Goal: Check status: Check status

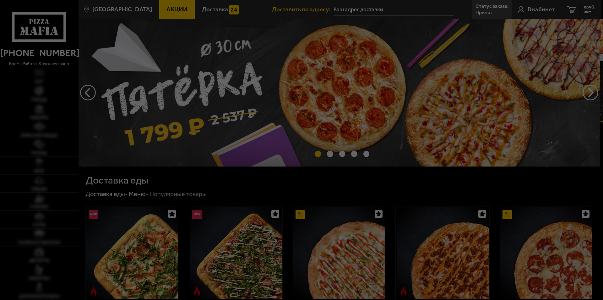
click at [324, 7] on div at bounding box center [301, 150] width 603 height 300
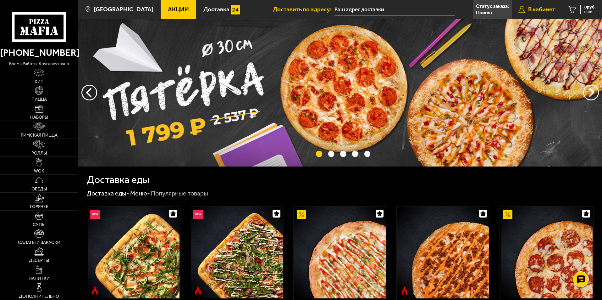
click at [324, 9] on span "В кабинет" at bounding box center [541, 9] width 27 height 6
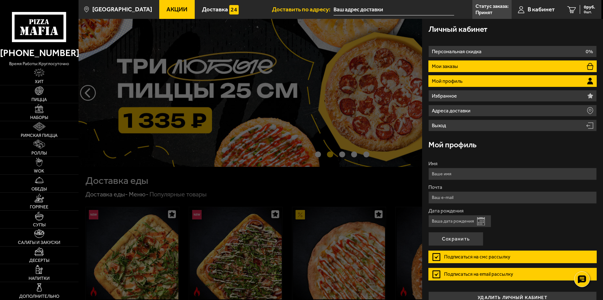
click at [324, 63] on li "Мои заказы" at bounding box center [513, 66] width 168 height 12
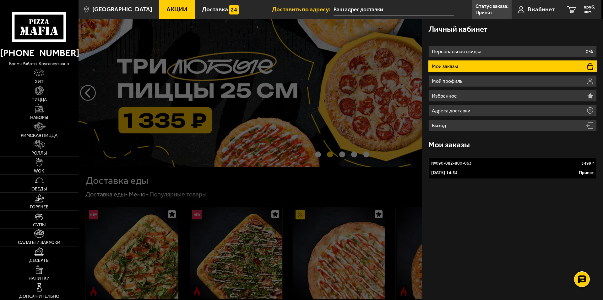
click at [324, 165] on div "№ 090-082-800-063 3499 ₽" at bounding box center [513, 163] width 163 height 6
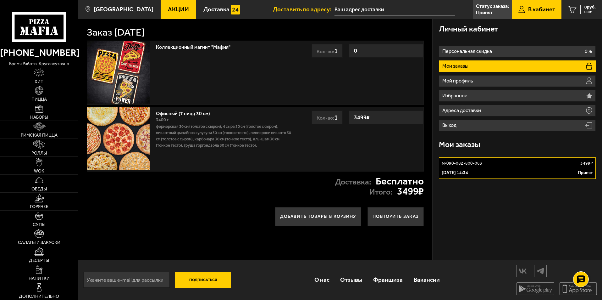
click at [324, 170] on div "26 августа 2025 г. 14:34 Принят" at bounding box center [517, 172] width 151 height 6
click at [324, 143] on h3 "Мои заказы" at bounding box center [459, 144] width 41 height 8
click at [324, 152] on div "Мои заказы" at bounding box center [517, 144] width 157 height 20
click at [324, 146] on h3 "Мои заказы" at bounding box center [459, 144] width 41 height 8
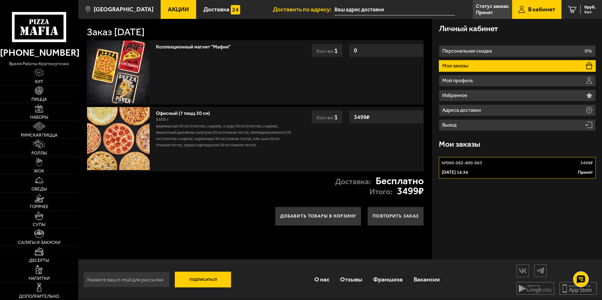
click at [324, 146] on h3 "Мои заказы" at bounding box center [459, 144] width 41 height 8
drag, startPoint x: 144, startPoint y: 282, endPoint x: 148, endPoint y: 280, distance: 4.8
click at [145, 282] on input "email" at bounding box center [126, 279] width 86 height 16
click at [269, 273] on div "Подписаться О нас Отзывы Франшиза Вакансии Мы в соцсетях Скачивайте мобильные п…" at bounding box center [340, 279] width 524 height 40
click at [324, 9] on link "Статус заказа: Принят" at bounding box center [492, 9] width 39 height 19
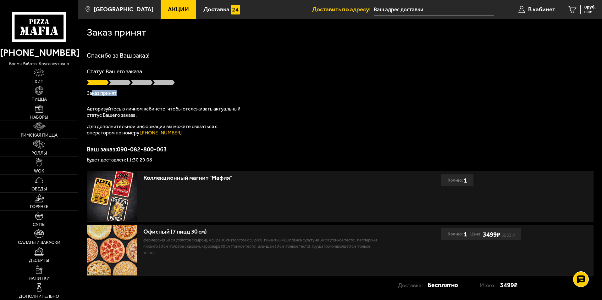
drag, startPoint x: 93, startPoint y: 93, endPoint x: 130, endPoint y: 92, distance: 36.8
click at [130, 92] on p "Заказ принят" at bounding box center [340, 93] width 507 height 5
click at [124, 96] on div "Спасибо за Ваш заказ! Статус Вашего заказа Заказ принят Авторизуйтесь в личном …" at bounding box center [340, 107] width 507 height 110
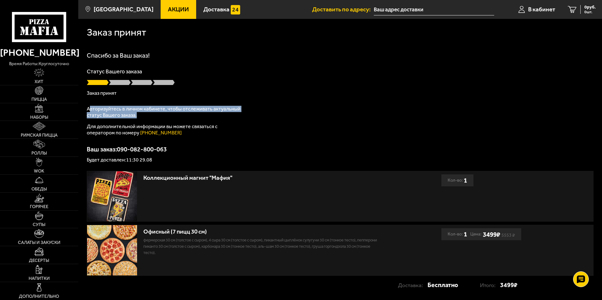
drag, startPoint x: 89, startPoint y: 109, endPoint x: 210, endPoint y: 114, distance: 121.8
click at [210, 114] on p "Авторизуйтесь в личном кабинете, чтобы отслеживать актуальный статус Вашего зак…" at bounding box center [165, 112] width 157 height 13
click at [172, 114] on p "Авторизуйтесь в личном кабинете, чтобы отслеживать актуальный статус Вашего зак…" at bounding box center [165, 112] width 157 height 13
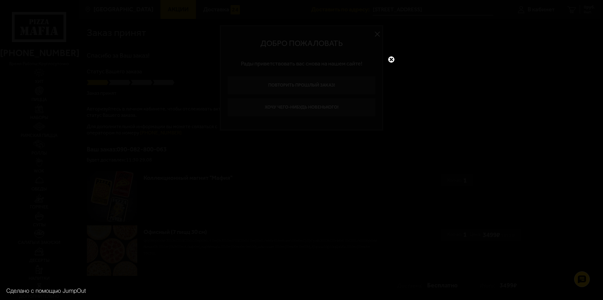
click at [389, 57] on link at bounding box center [392, 59] width 8 height 8
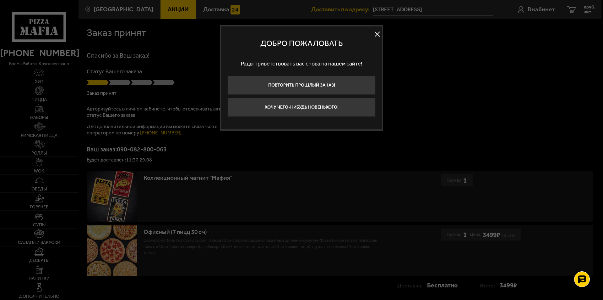
click at [377, 33] on button at bounding box center [377, 34] width 9 height 9
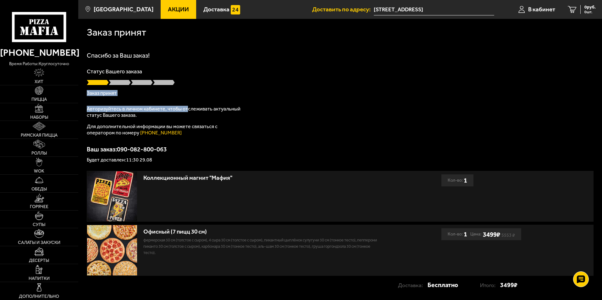
drag, startPoint x: 139, startPoint y: 89, endPoint x: 191, endPoint y: 111, distance: 56.3
click at [191, 111] on div "Спасибо за Ваш заказ! Статус Вашего заказа Заказ принят Авторизуйтесь в личном …" at bounding box center [340, 107] width 507 height 110
click at [199, 124] on p "Для дополнительной информации вы можете связаться с оператором по номеру (812) …" at bounding box center [165, 129] width 157 height 13
click at [239, 118] on p "Авторизуйтесь в личном кабинете, чтобы отслеживать актуальный статус Вашего зак…" at bounding box center [165, 112] width 157 height 13
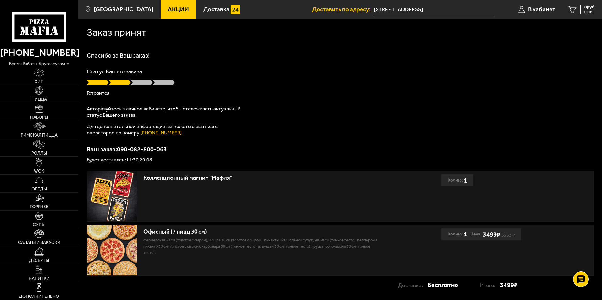
drag, startPoint x: 90, startPoint y: 82, endPoint x: 149, endPoint y: 88, distance: 60.0
click at [149, 88] on div "Статус Вашего заказа Готовится" at bounding box center [340, 82] width 507 height 27
click at [123, 92] on p "Готовится" at bounding box center [340, 93] width 507 height 5
click at [105, 95] on p "Готовится" at bounding box center [340, 93] width 507 height 5
click at [113, 93] on p "Готовится" at bounding box center [340, 93] width 507 height 5
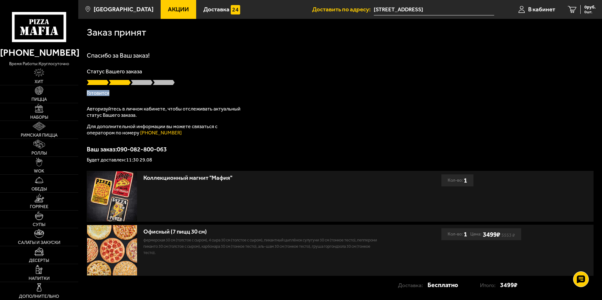
click at [99, 93] on p "Готовится" at bounding box center [340, 93] width 507 height 5
drag, startPoint x: 112, startPoint y: 92, endPoint x: 123, endPoint y: 93, distance: 11.0
click at [123, 93] on p "Готовится" at bounding box center [340, 93] width 507 height 5
click at [129, 92] on p "Готовится" at bounding box center [340, 93] width 507 height 5
drag, startPoint x: 108, startPoint y: 93, endPoint x: 92, endPoint y: 91, distance: 16.5
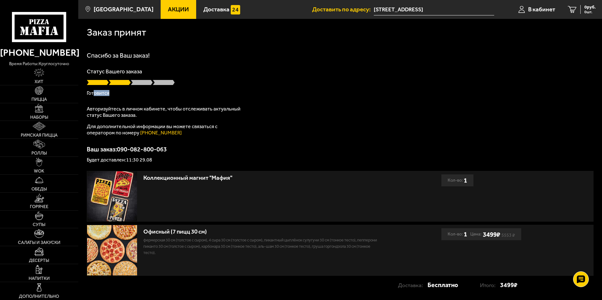
click at [92, 92] on p "Готовится" at bounding box center [340, 93] width 507 height 5
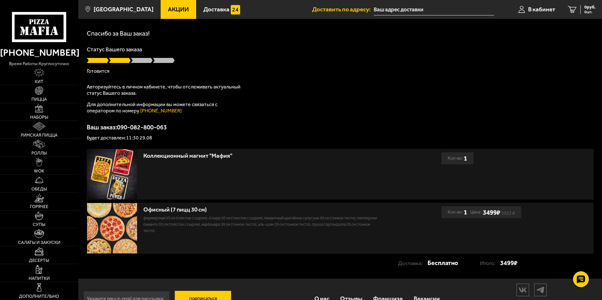
scroll to position [31, 0]
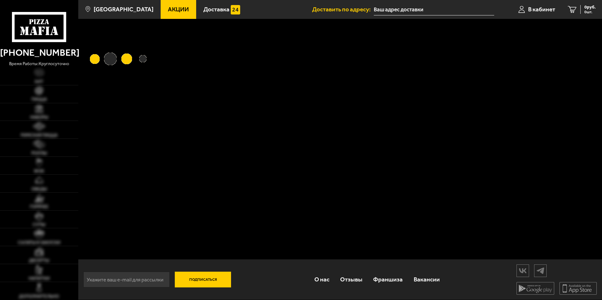
scroll to position [31, 0]
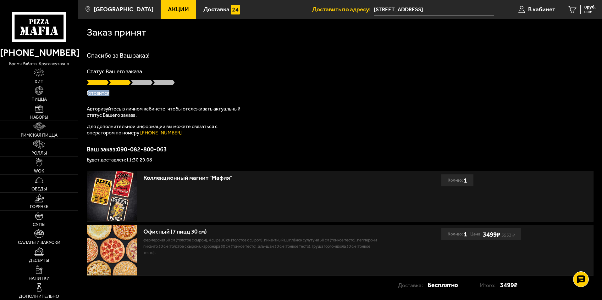
drag, startPoint x: 89, startPoint y: 91, endPoint x: 128, endPoint y: 92, distance: 39.0
click at [128, 92] on p "Готовится" at bounding box center [340, 93] width 507 height 5
click at [238, 71] on p "Статус Вашего заказа" at bounding box center [340, 72] width 507 height 6
click at [115, 249] on img at bounding box center [112, 250] width 50 height 50
click at [145, 255] on p "Фермерская 30 см (толстое с сыром), 4 сыра 30 см (толстое с сыром), Пикантный ц…" at bounding box center [261, 246] width 237 height 19
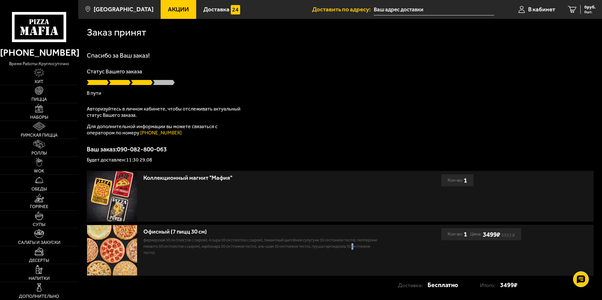
click at [123, 252] on img at bounding box center [112, 250] width 50 height 50
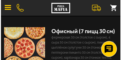
scroll to position [237, 0]
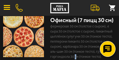
click at [9, 7] on button "button" at bounding box center [7, 8] width 14 height 14
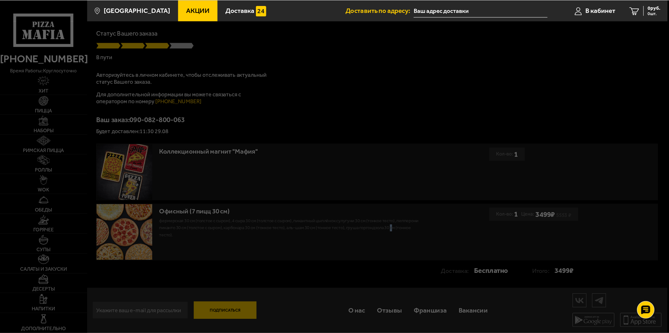
scroll to position [27, 0]
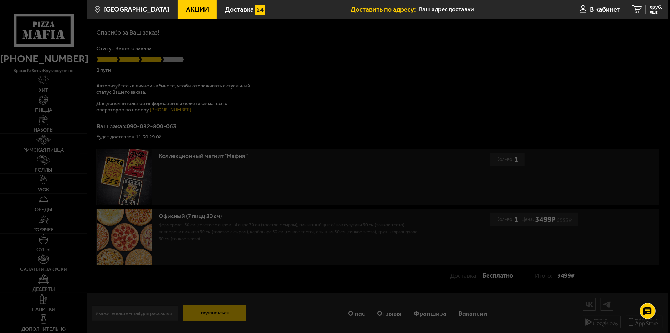
click at [284, 62] on div at bounding box center [335, 185] width 670 height 333
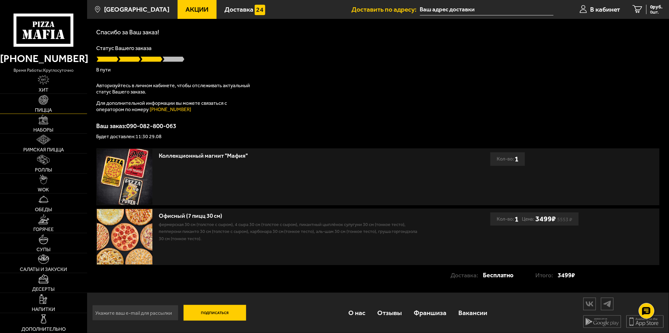
click at [44, 102] on img at bounding box center [44, 100] width 10 height 10
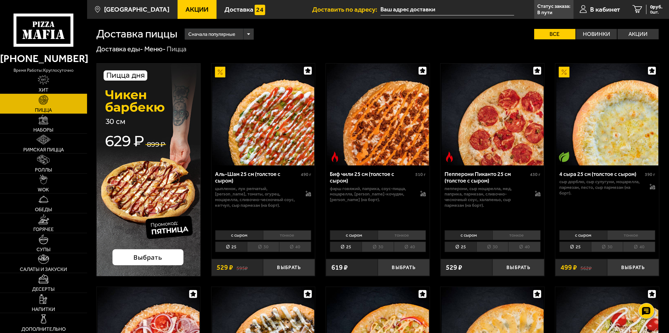
click at [287, 115] on img at bounding box center [263, 114] width 102 height 102
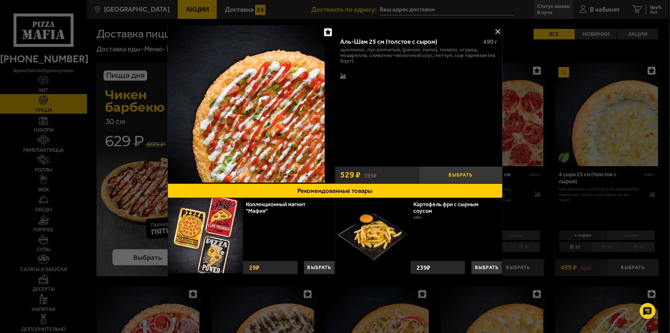
click at [467, 171] on button "Выбрать" at bounding box center [461, 174] width 84 height 17
click at [310, 108] on img at bounding box center [246, 103] width 157 height 157
click at [498, 29] on button at bounding box center [497, 31] width 9 height 9
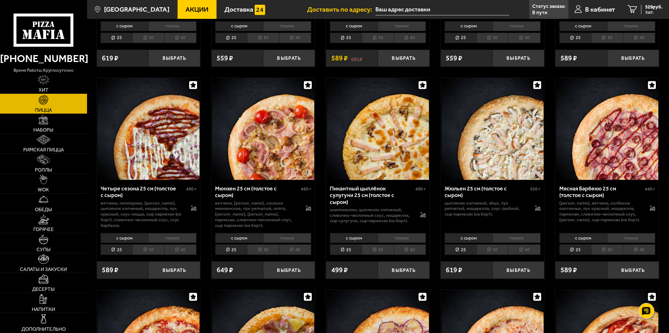
scroll to position [873, 0]
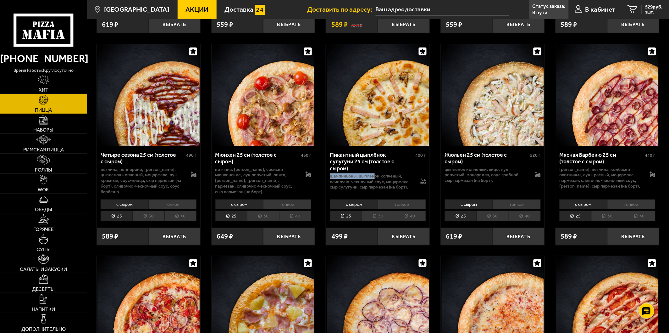
drag, startPoint x: 330, startPoint y: 178, endPoint x: 376, endPoint y: 179, distance: 45.3
click at [376, 179] on p "шампиньоны, цыпленок копченый, сливочно-чесночный соус, моцарелла, сыр сулугуни…" at bounding box center [371, 181] width 83 height 17
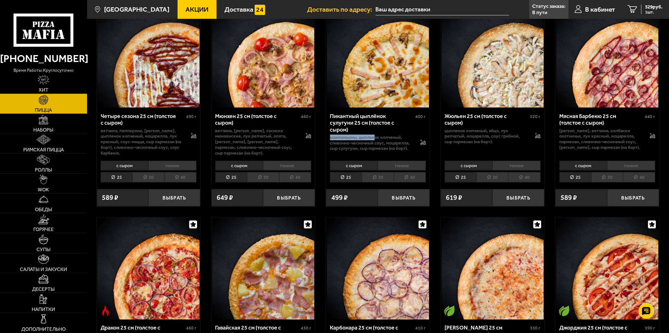
scroll to position [978, 0]
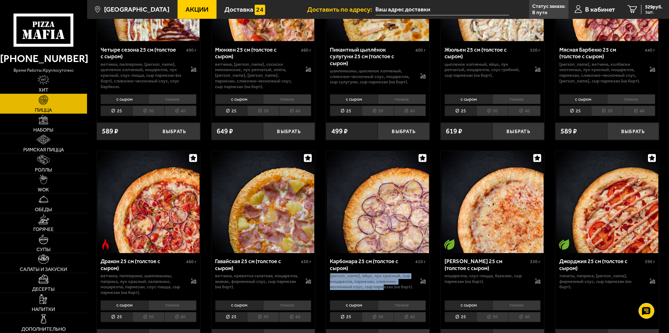
drag, startPoint x: 336, startPoint y: 278, endPoint x: 400, endPoint y: 285, distance: 65.1
click at [400, 289] on p "бекон, яйцо, лук красный, сыр Моцарелла, пармезан, сливочно-чесночный соус, сыр…" at bounding box center [371, 281] width 83 height 17
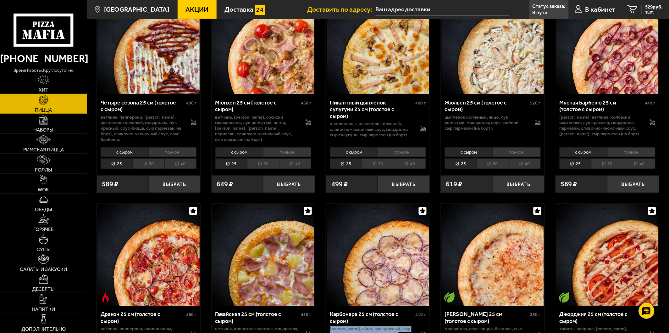
scroll to position [908, 0]
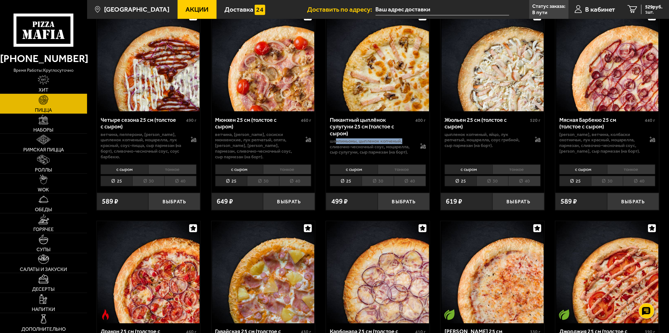
drag, startPoint x: 335, startPoint y: 143, endPoint x: 403, endPoint y: 146, distance: 67.6
click at [403, 146] on p "шампиньоны, цыпленок копченый, сливочно-чесночный соус, моцарелла, сыр сулугуни…" at bounding box center [371, 146] width 83 height 17
click at [557, 11] on link "Статус заказа: В пути" at bounding box center [548, 9] width 39 height 19
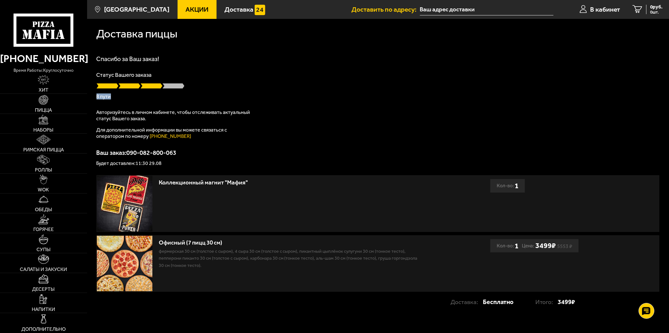
drag, startPoint x: 96, startPoint y: 83, endPoint x: 138, endPoint y: 95, distance: 43.0
click at [138, 95] on div "Доставка пиццы Спасибо за Ваш заказ! Статус Вашего заказа В пути Авторизуйтесь …" at bounding box center [378, 169] width 582 height 300
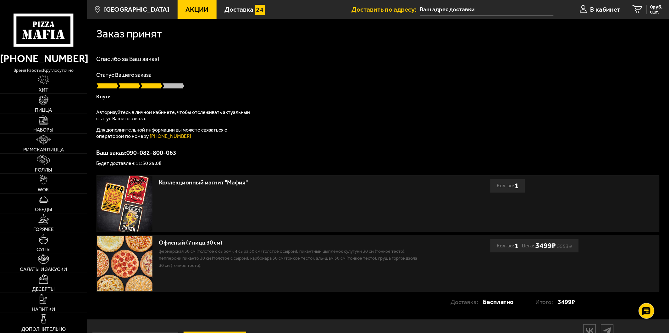
click at [111, 284] on img at bounding box center [125, 263] width 56 height 56
click at [140, 285] on img at bounding box center [125, 263] width 56 height 56
drag, startPoint x: 194, startPoint y: 7, endPoint x: 187, endPoint y: 8, distance: 6.3
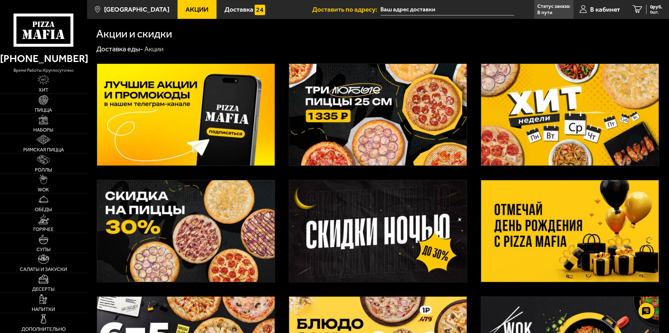
click at [526, 214] on img at bounding box center [570, 231] width 178 height 102
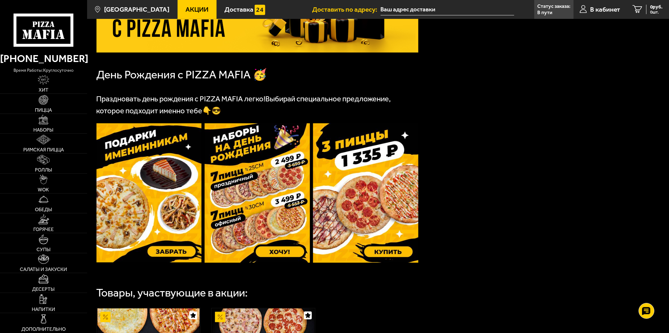
scroll to position [70, 0]
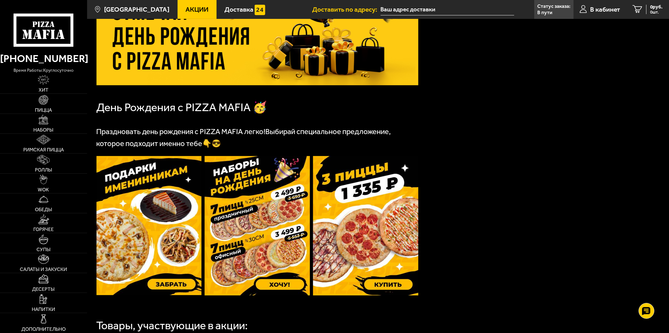
click at [160, 192] on img at bounding box center [148, 225] width 105 height 139
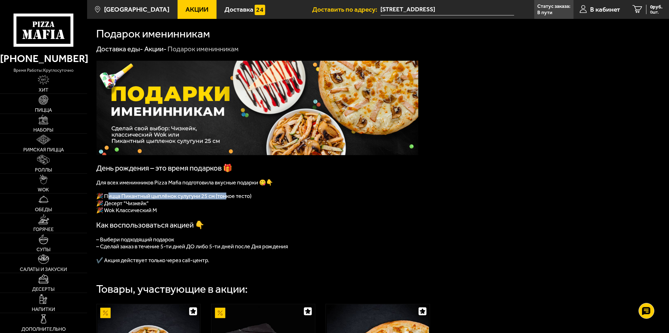
drag, startPoint x: 109, startPoint y: 198, endPoint x: 226, endPoint y: 198, distance: 117.2
click at [226, 198] on span "🎉 Пицца Пикантный цыплёнок сулугуни 25 см (тонкое тесто)" at bounding box center [173, 195] width 155 height 7
click at [150, 213] on span "🎉 Wok Классический М" at bounding box center [126, 210] width 61 height 7
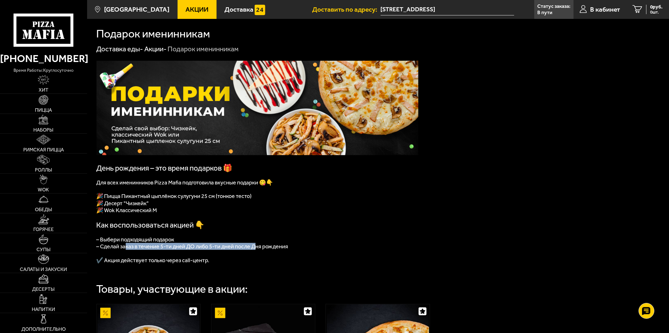
drag, startPoint x: 127, startPoint y: 248, endPoint x: 258, endPoint y: 250, distance: 131.4
click at [257, 250] on span "– Сделай заказ в течение 5-ти дней ДО либо 5-ти дней после Дня рождения" at bounding box center [192, 246] width 192 height 7
click at [259, 249] on span "– Сделай заказ в течение 5-ти дней ДО либо 5-ти дней после Дня рождения" at bounding box center [192, 246] width 192 height 7
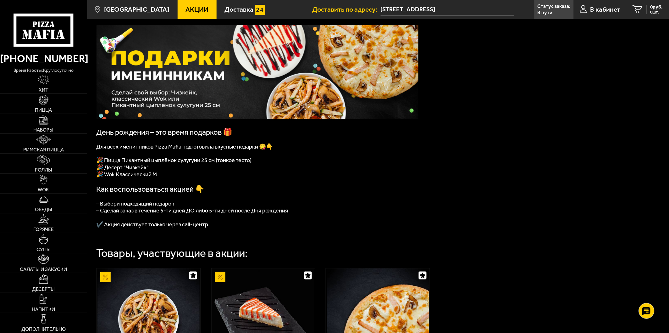
scroll to position [36, 0]
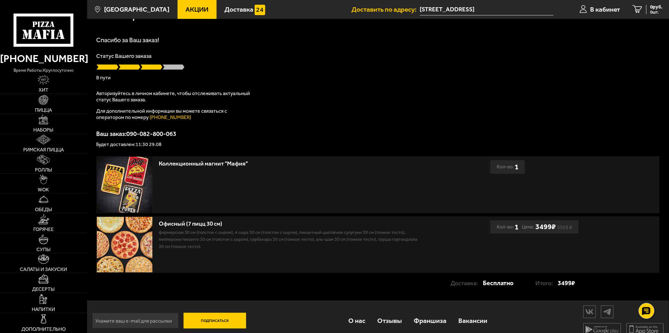
scroll to position [27, 0]
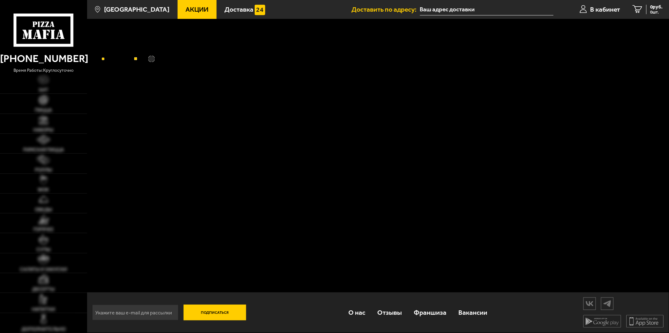
scroll to position [1, 0]
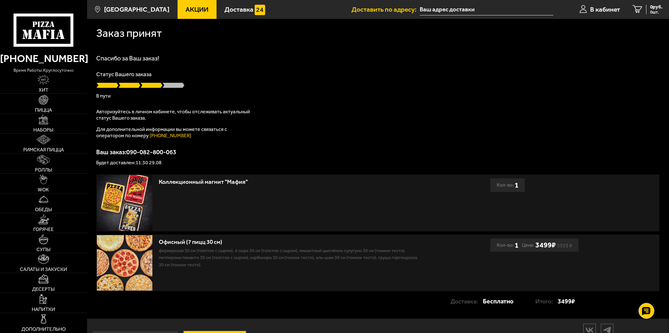
drag, startPoint x: 174, startPoint y: 83, endPoint x: 176, endPoint y: 79, distance: 4.9
click at [174, 84] on span at bounding box center [173, 85] width 22 height 6
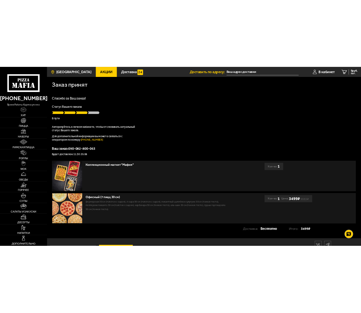
scroll to position [0, 0]
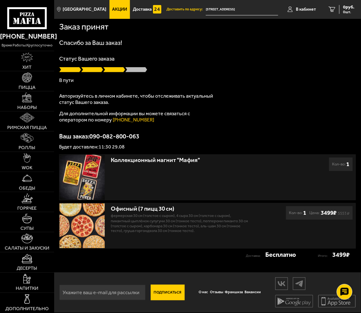
scroll to position [0, 0]
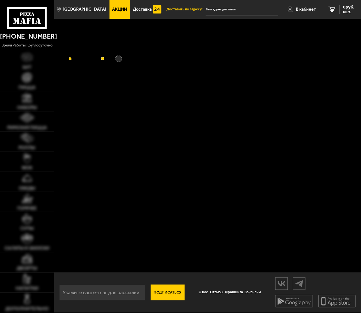
scroll to position [0, 0]
